Goal: Navigation & Orientation: Find specific page/section

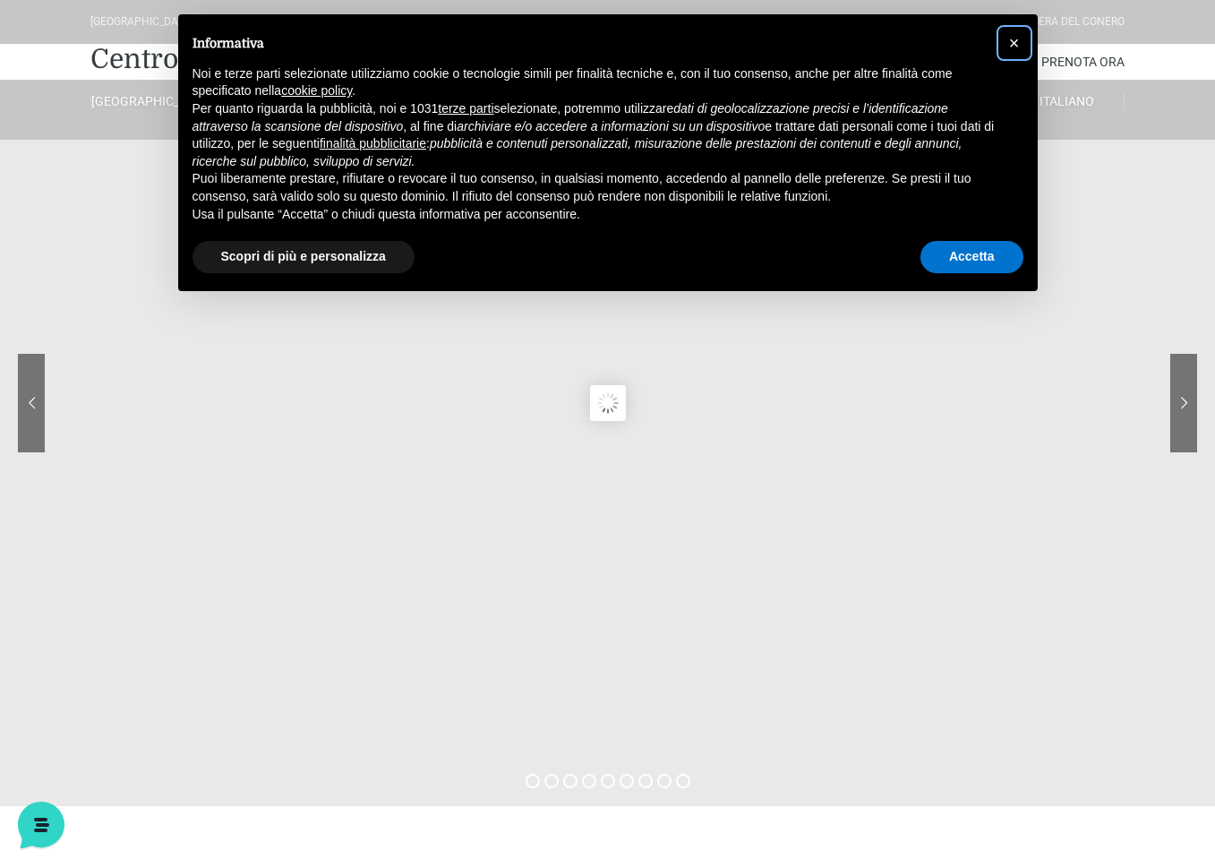
click at [1016, 45] on span "×" at bounding box center [1014, 43] width 11 height 20
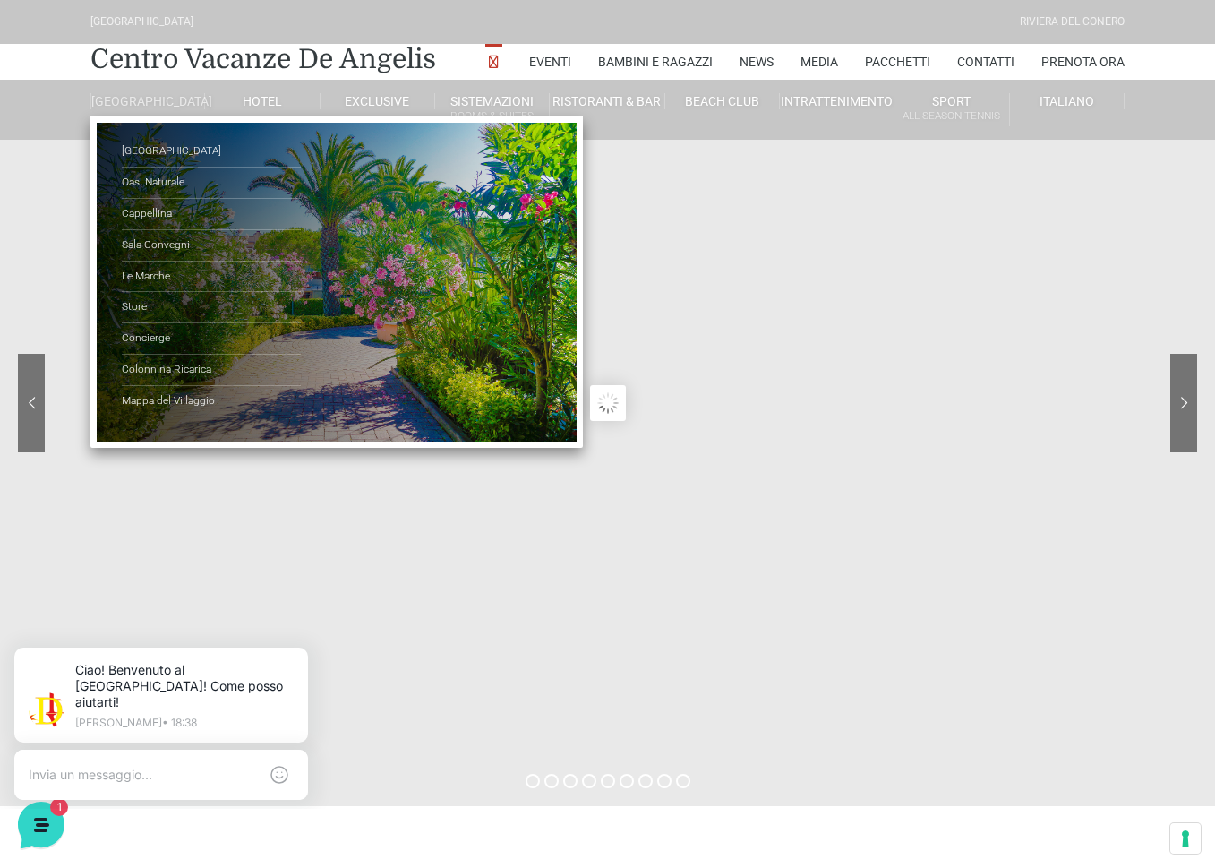
click at [139, 109] on link "[GEOGRAPHIC_DATA]" at bounding box center [147, 101] width 115 height 16
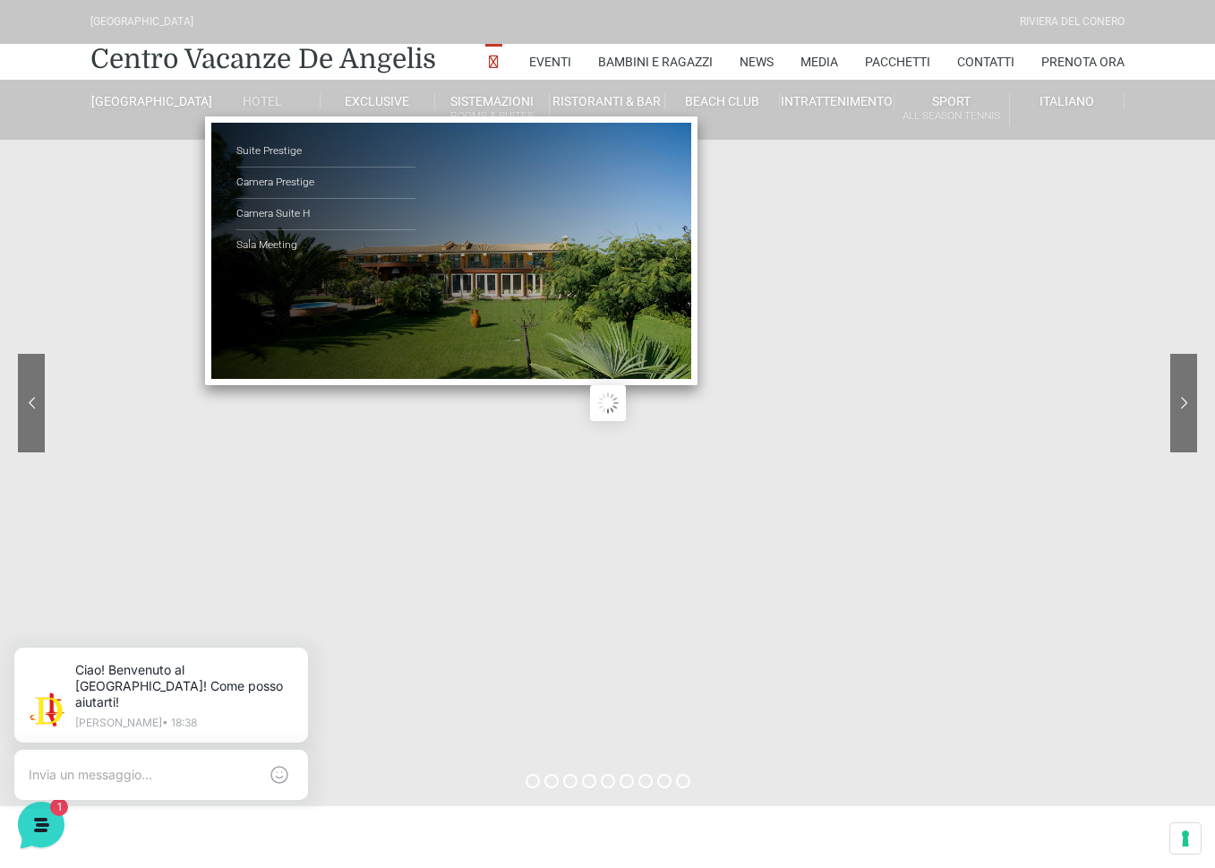
click at [270, 95] on link "Hotel" at bounding box center [262, 101] width 115 height 16
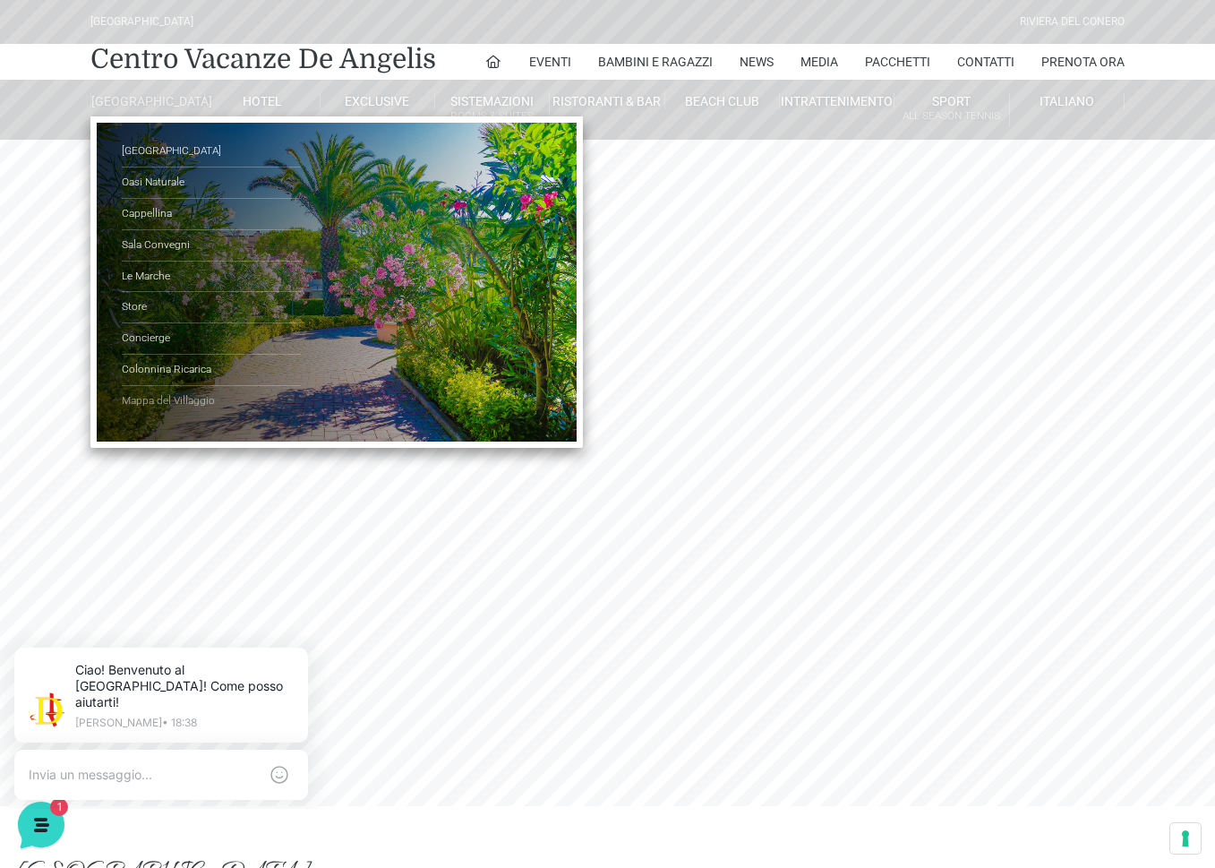
click at [154, 406] on link "Mappa del Villaggio" at bounding box center [211, 401] width 179 height 30
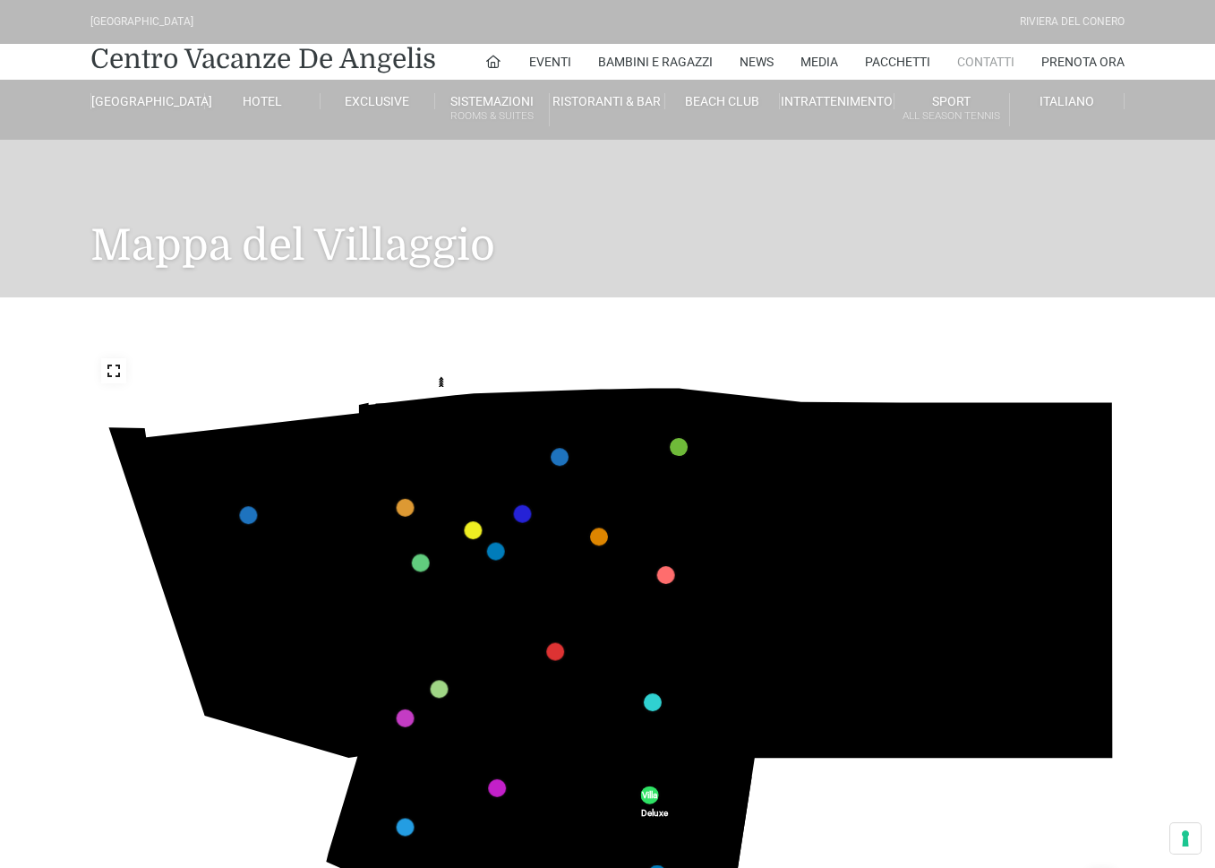
click at [989, 66] on link "Contatti" at bounding box center [985, 62] width 57 height 36
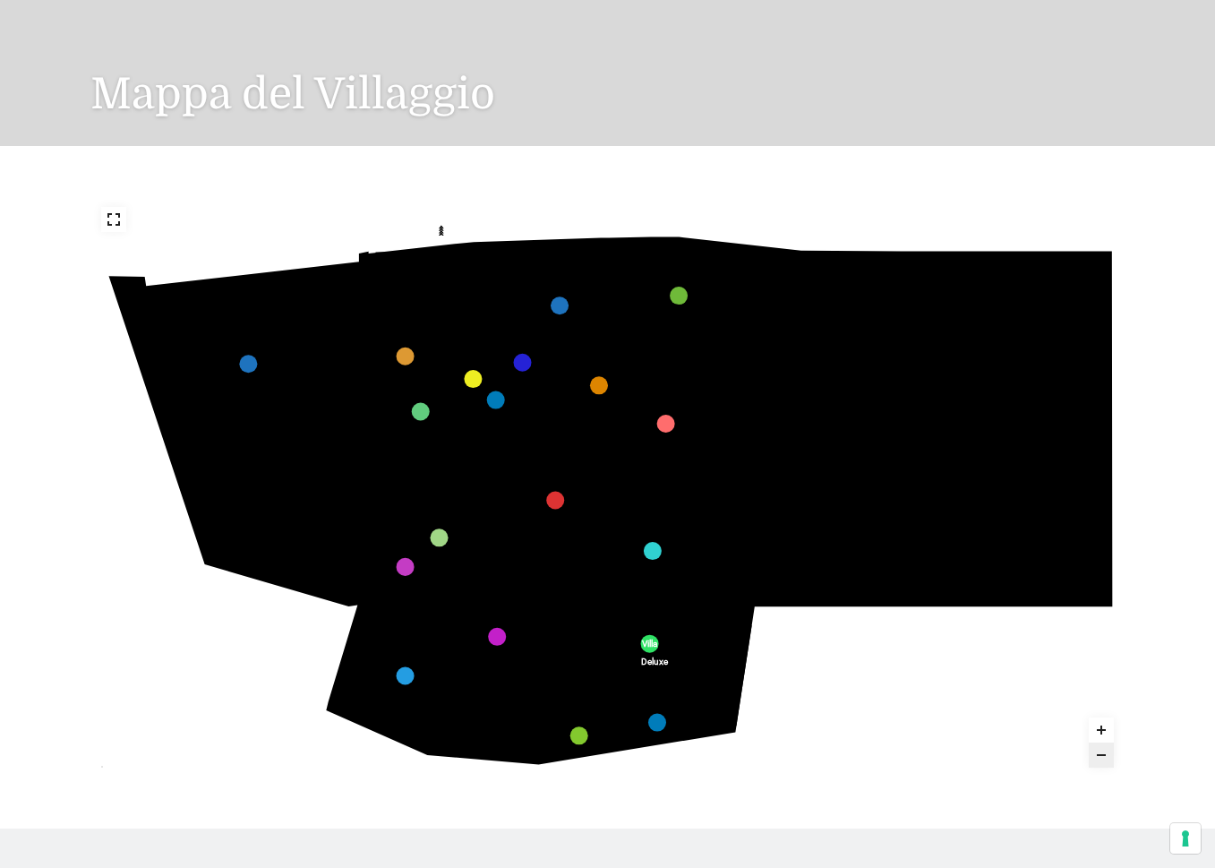
scroll to position [284, 0]
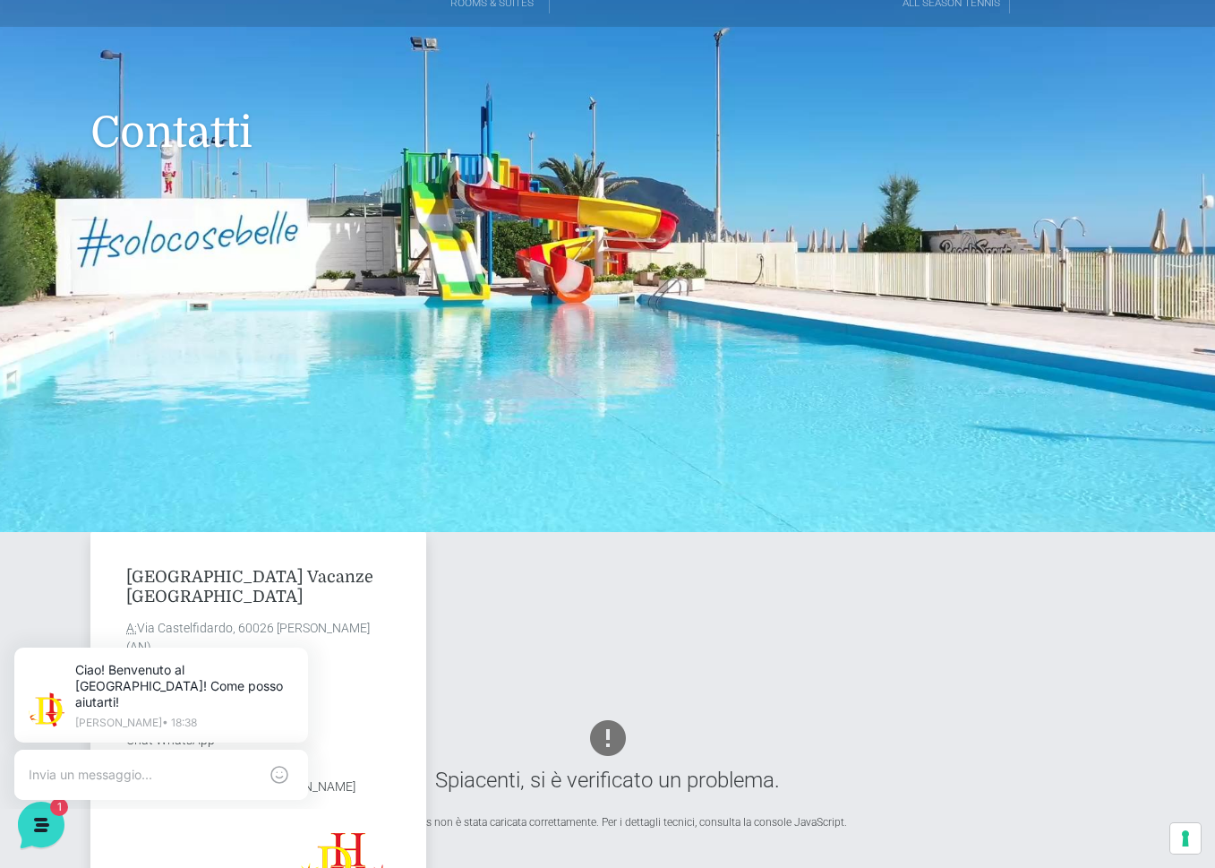
scroll to position [109, 0]
